Goal: Task Accomplishment & Management: Use online tool/utility

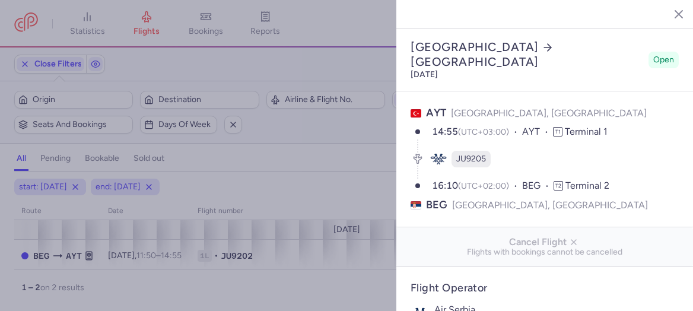
select select "days"
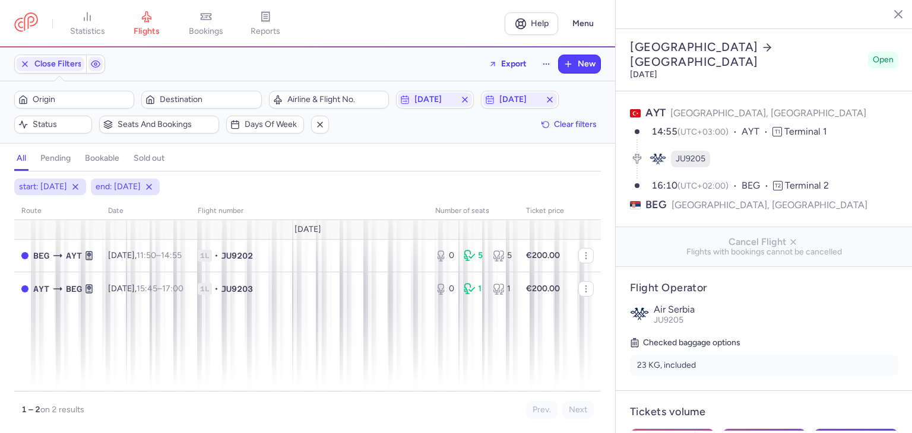
select select "days"
click at [464, 96] on icon "button" at bounding box center [464, 99] width 9 height 9
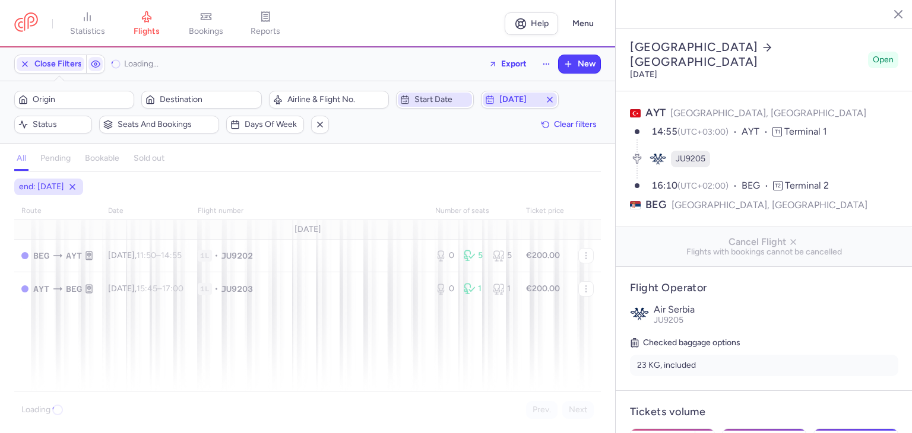
click at [554, 99] on span "[DATE]" at bounding box center [520, 100] width 74 height 14
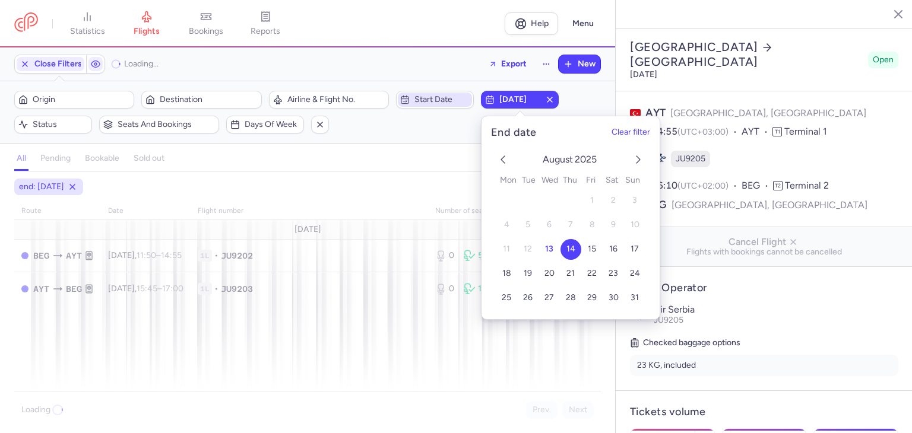
click at [553, 100] on icon "button" at bounding box center [549, 99] width 9 height 9
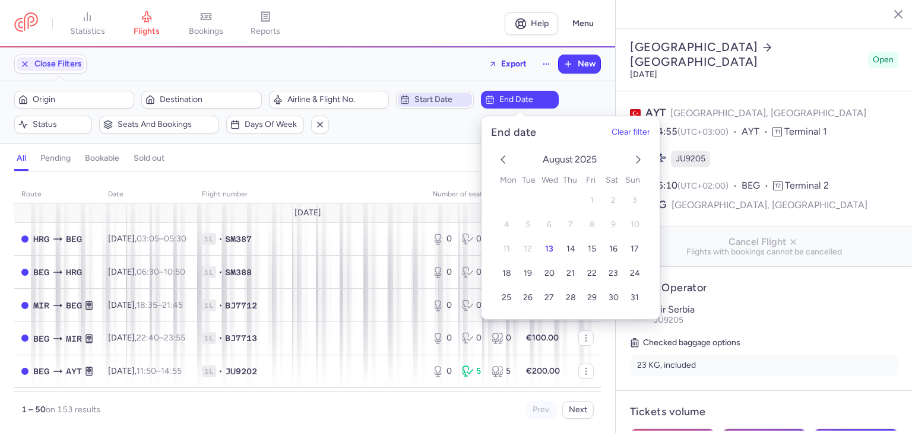
click at [448, 101] on span "Start date" at bounding box center [441, 99] width 55 height 9
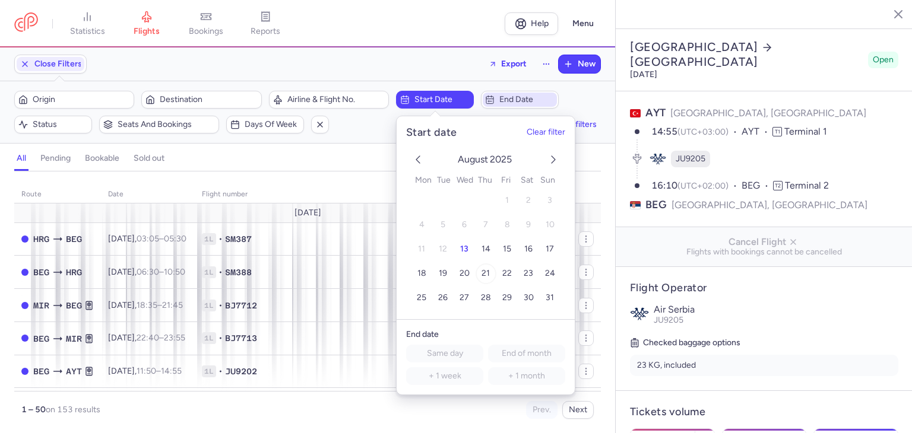
click at [480, 269] on button "21" at bounding box center [485, 274] width 21 height 21
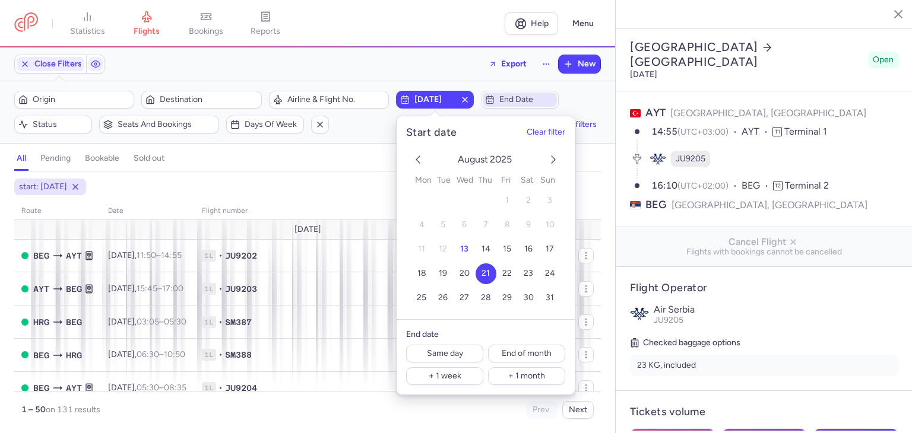
click at [495, 101] on span "End date" at bounding box center [520, 100] width 74 height 14
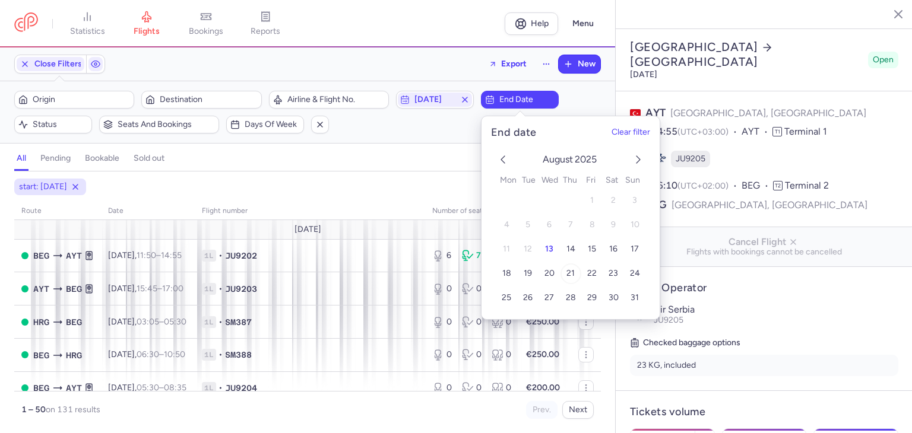
click at [570, 274] on span "21" at bounding box center [570, 273] width 8 height 10
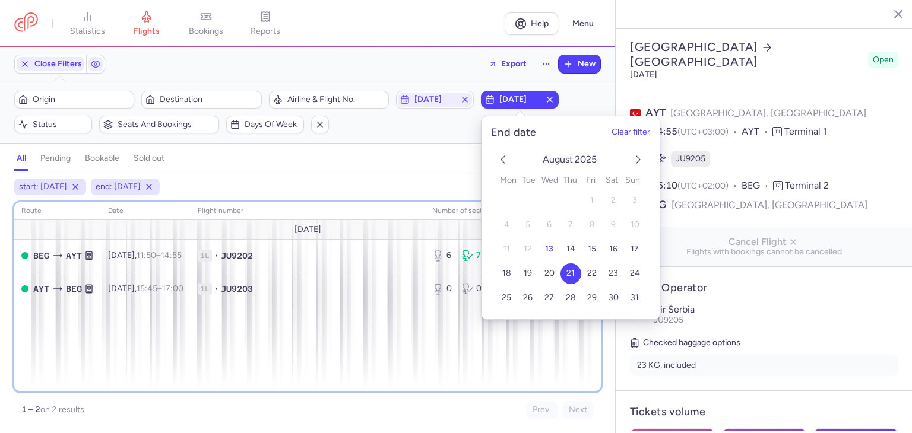
click at [340, 338] on div "route date Flight number number of seats Ticket price August 25 BEG AYT Thu, 21…" at bounding box center [307, 296] width 586 height 189
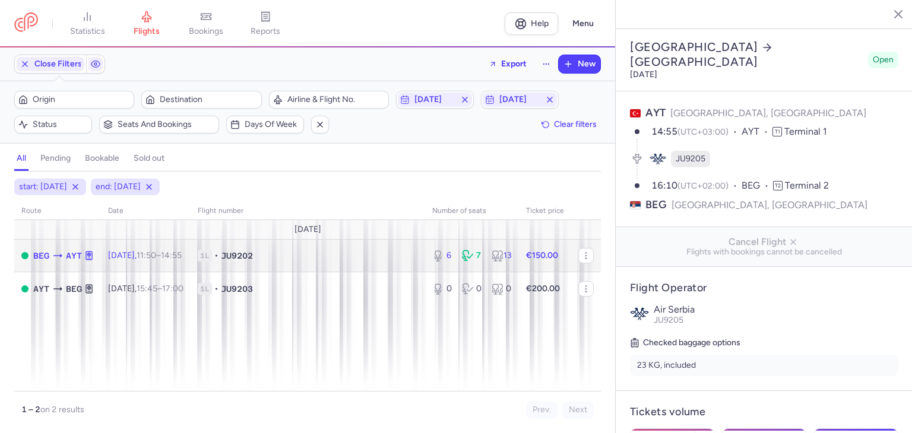
click at [369, 260] on span "1L • JU9202" at bounding box center [308, 256] width 220 height 12
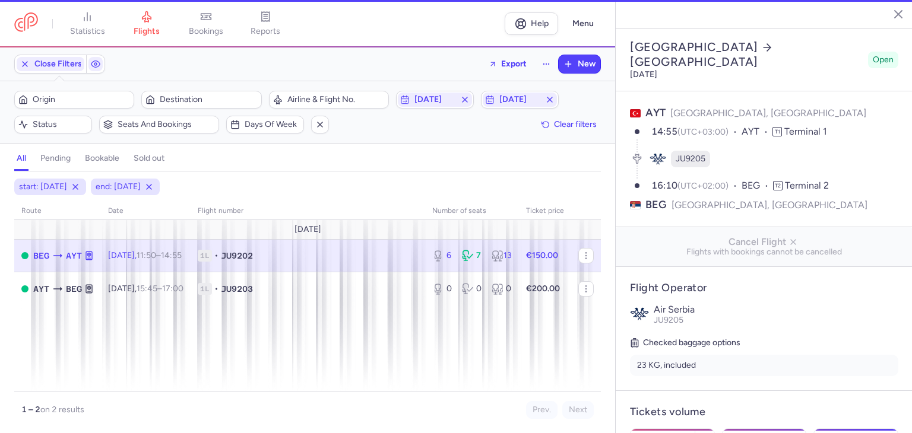
type input "6"
